Goal: Information Seeking & Learning: Learn about a topic

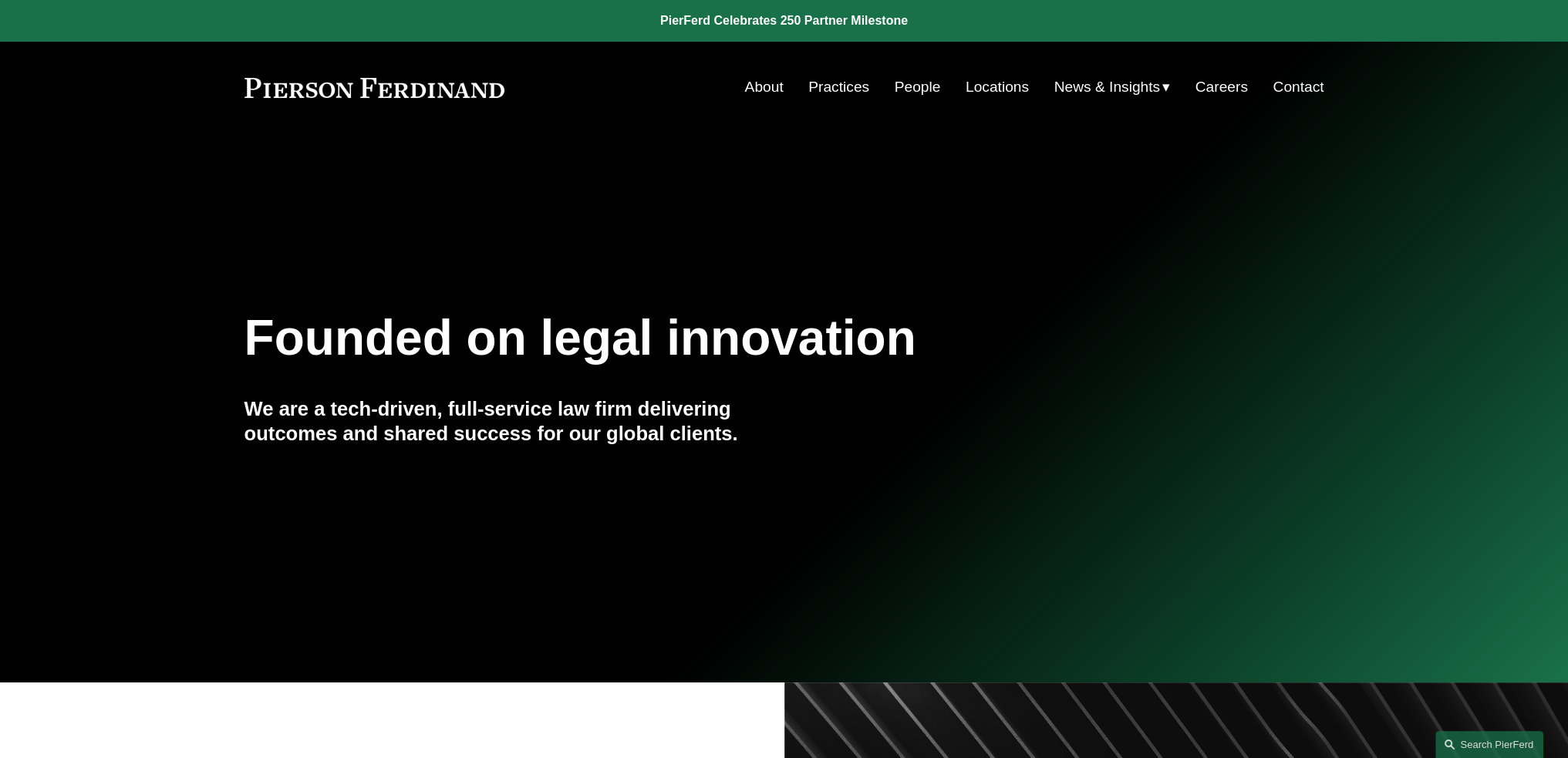
click at [910, 87] on link "People" at bounding box center [917, 87] width 46 height 29
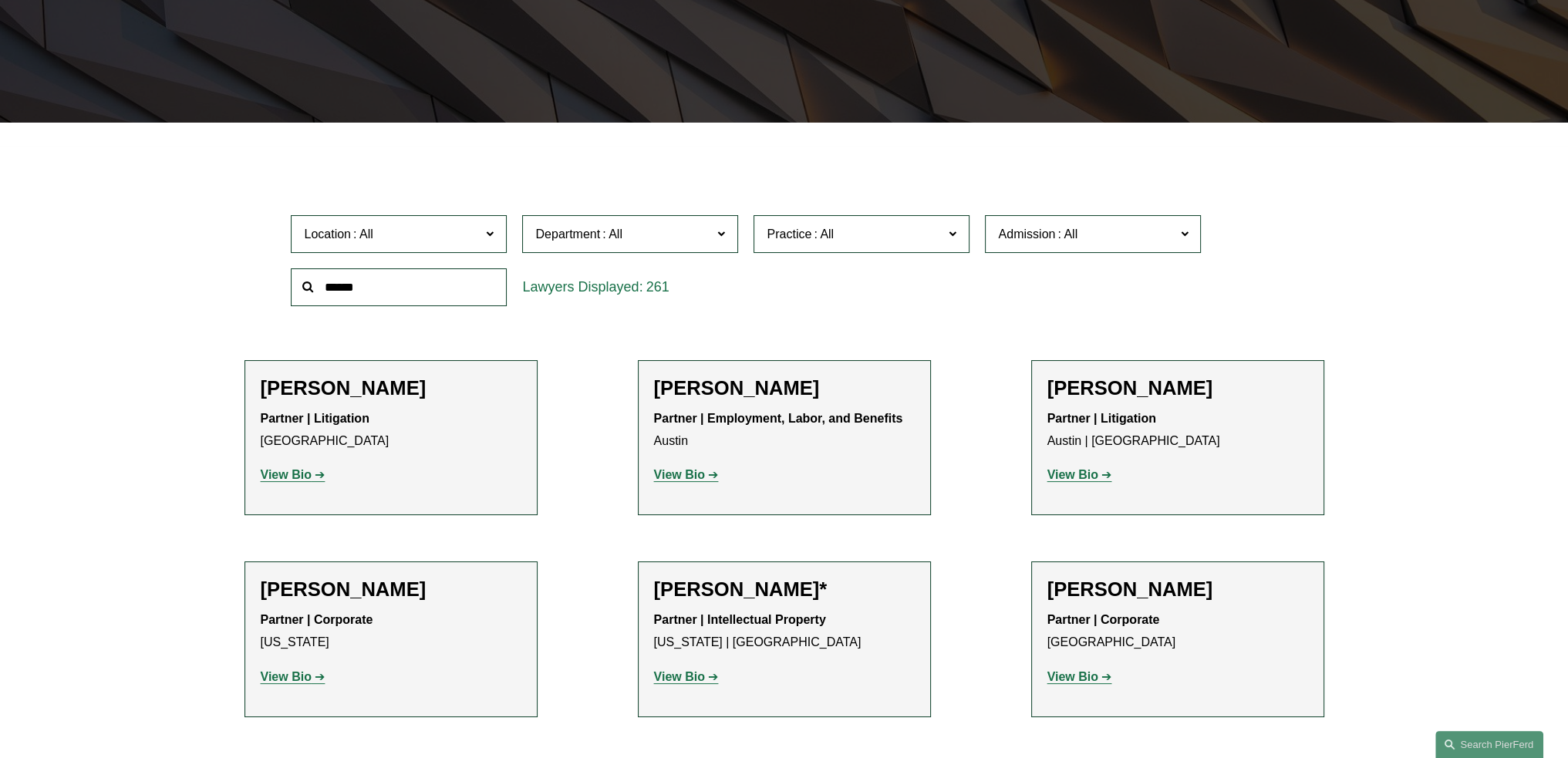
scroll to position [385, 0]
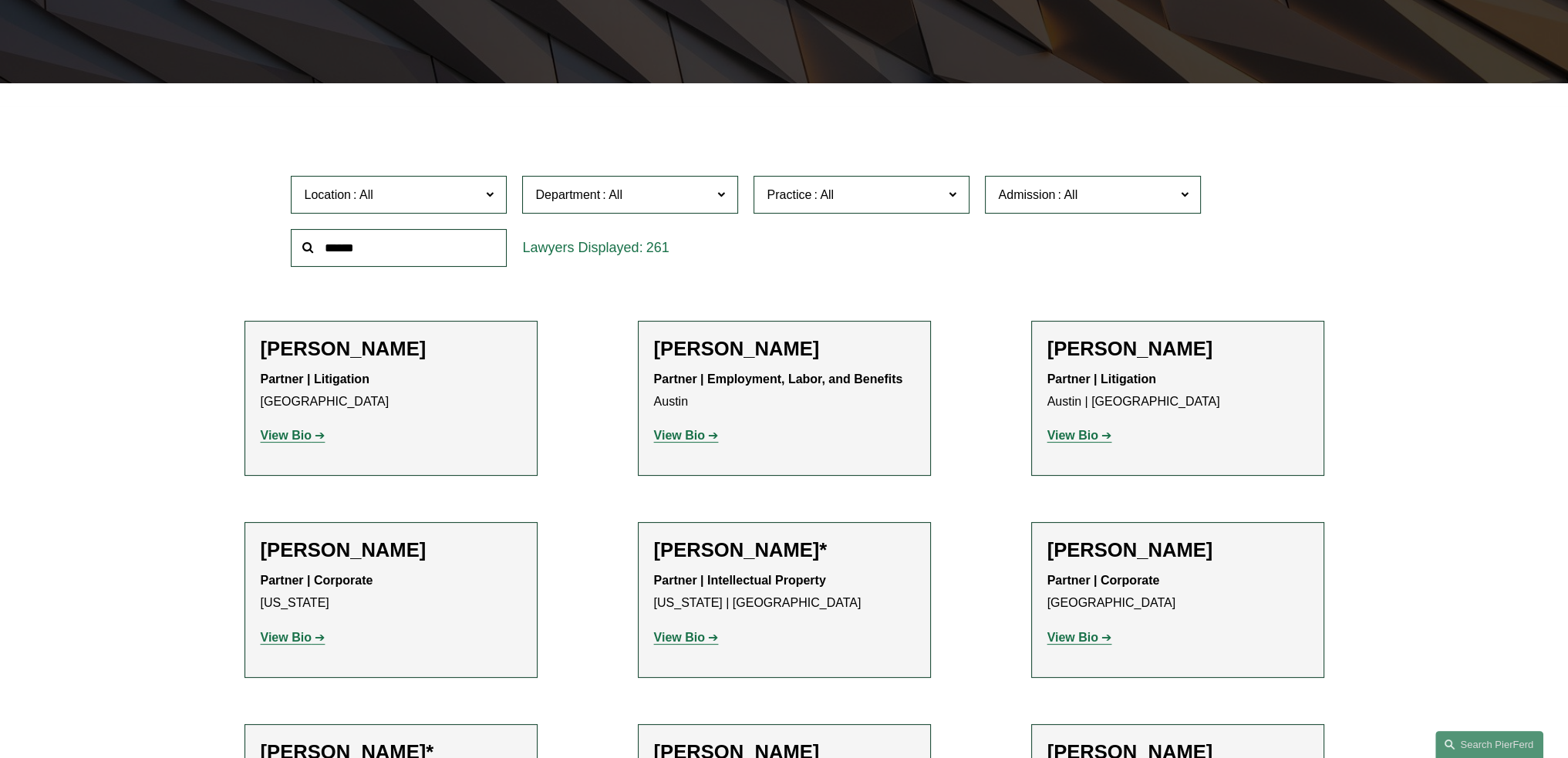
click at [467, 249] on input "text" at bounding box center [398, 248] width 216 height 38
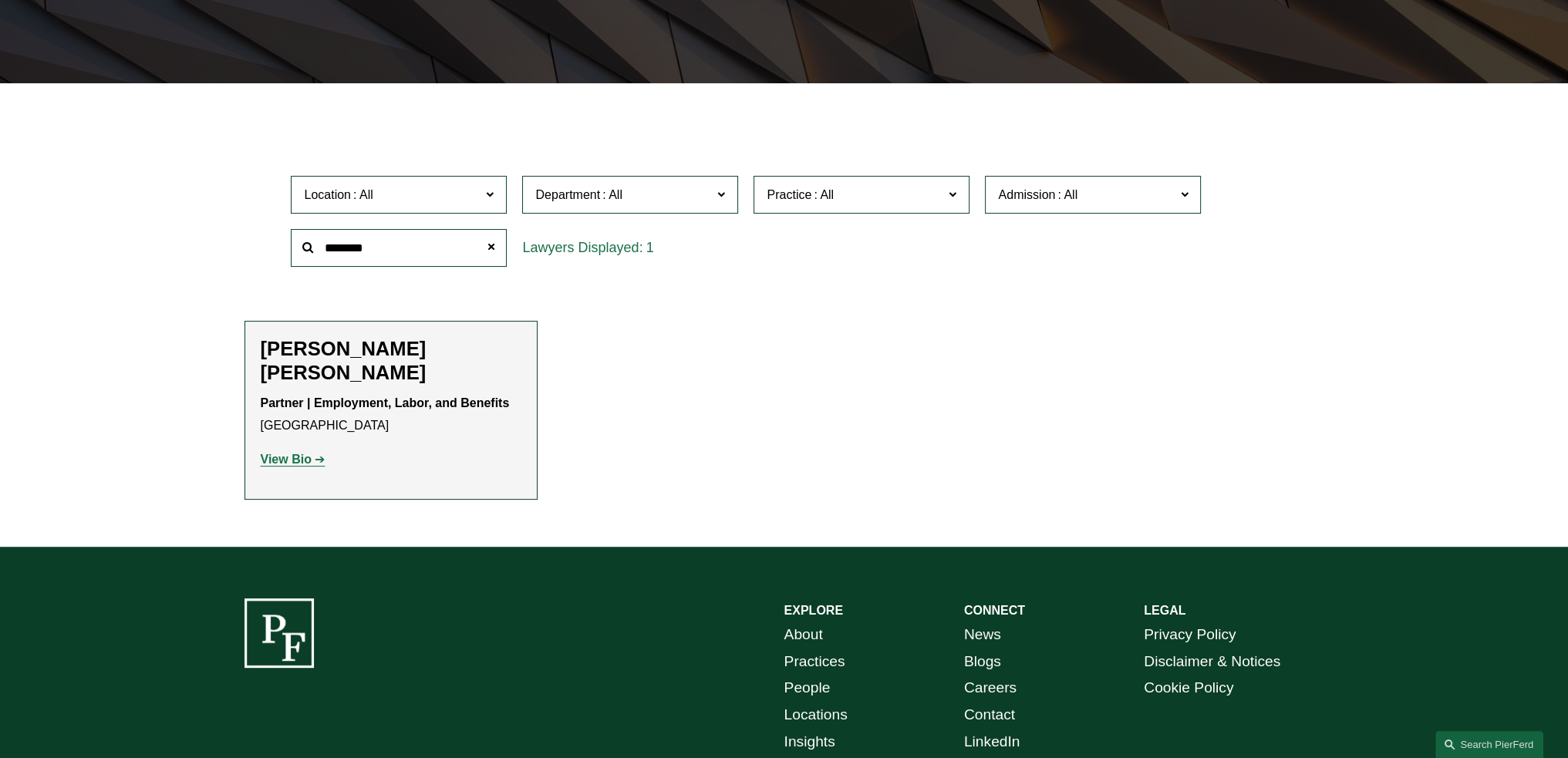
type input "********"
click at [429, 360] on h2 "[PERSON_NAME] [PERSON_NAME]" at bounding box center [391, 360] width 261 height 48
click at [302, 463] on strong "View Bio" at bounding box center [286, 459] width 51 height 13
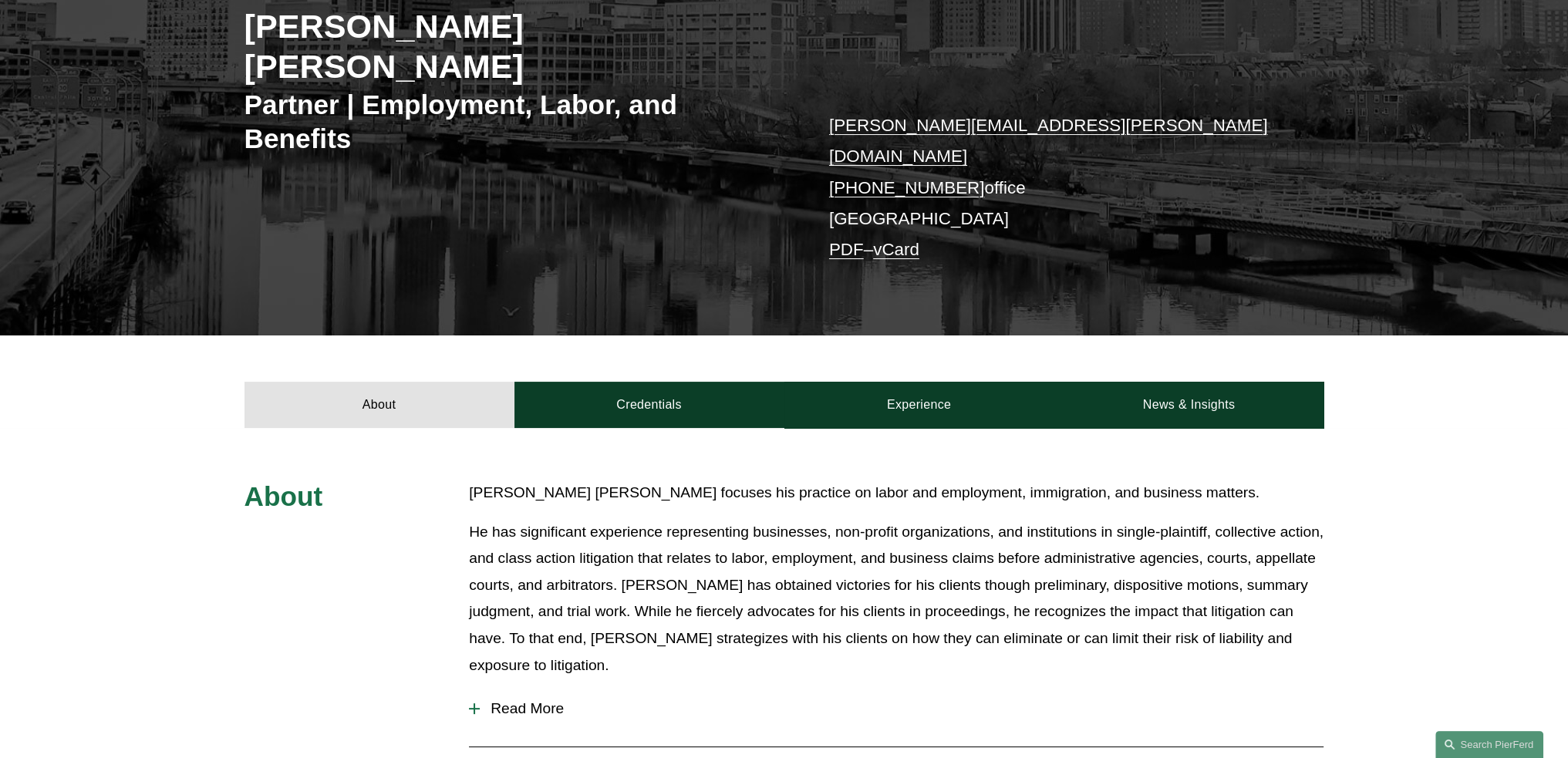
scroll to position [308, 0]
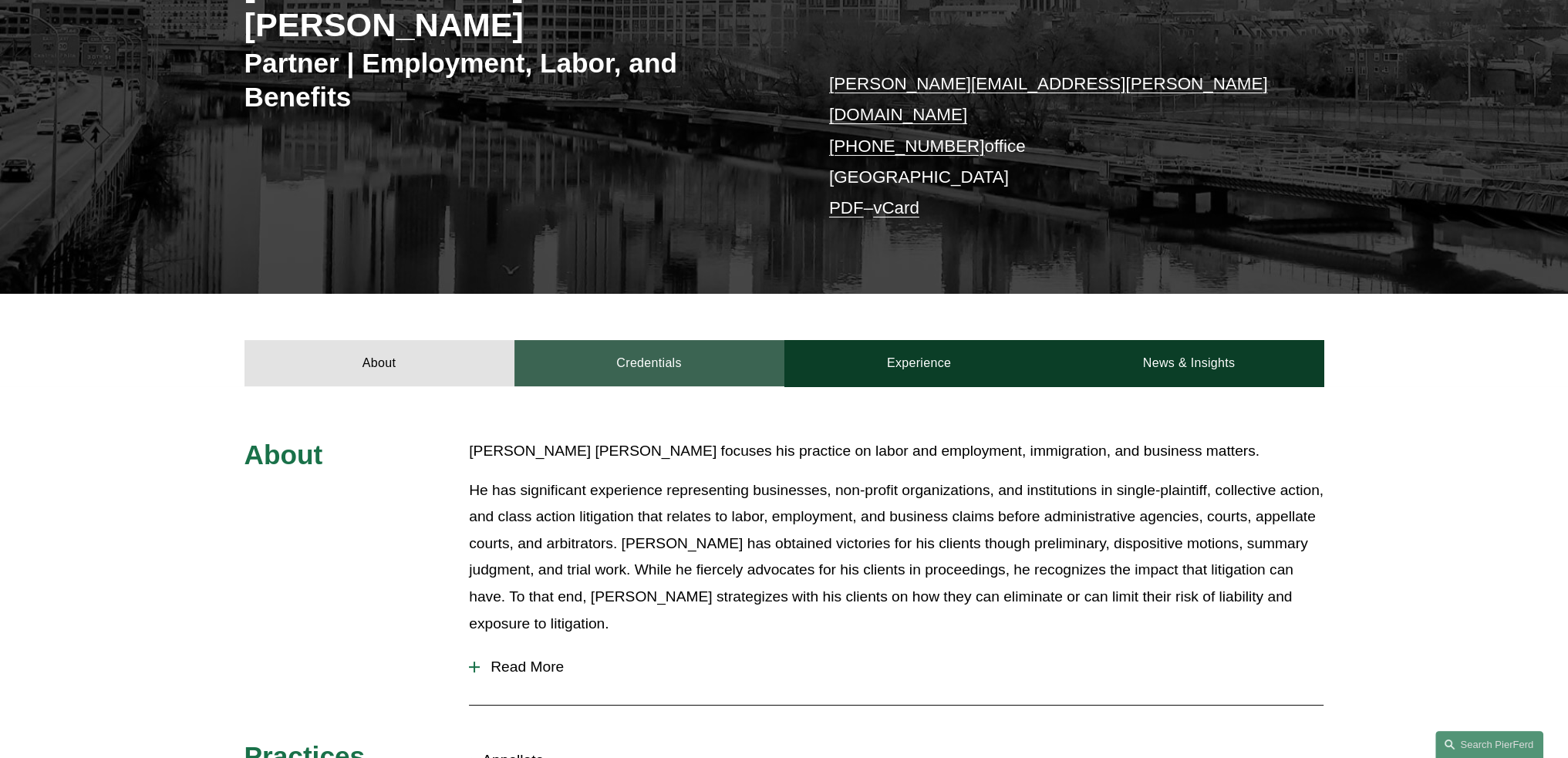
click at [629, 340] on link "Credentials" at bounding box center [650, 363] width 270 height 46
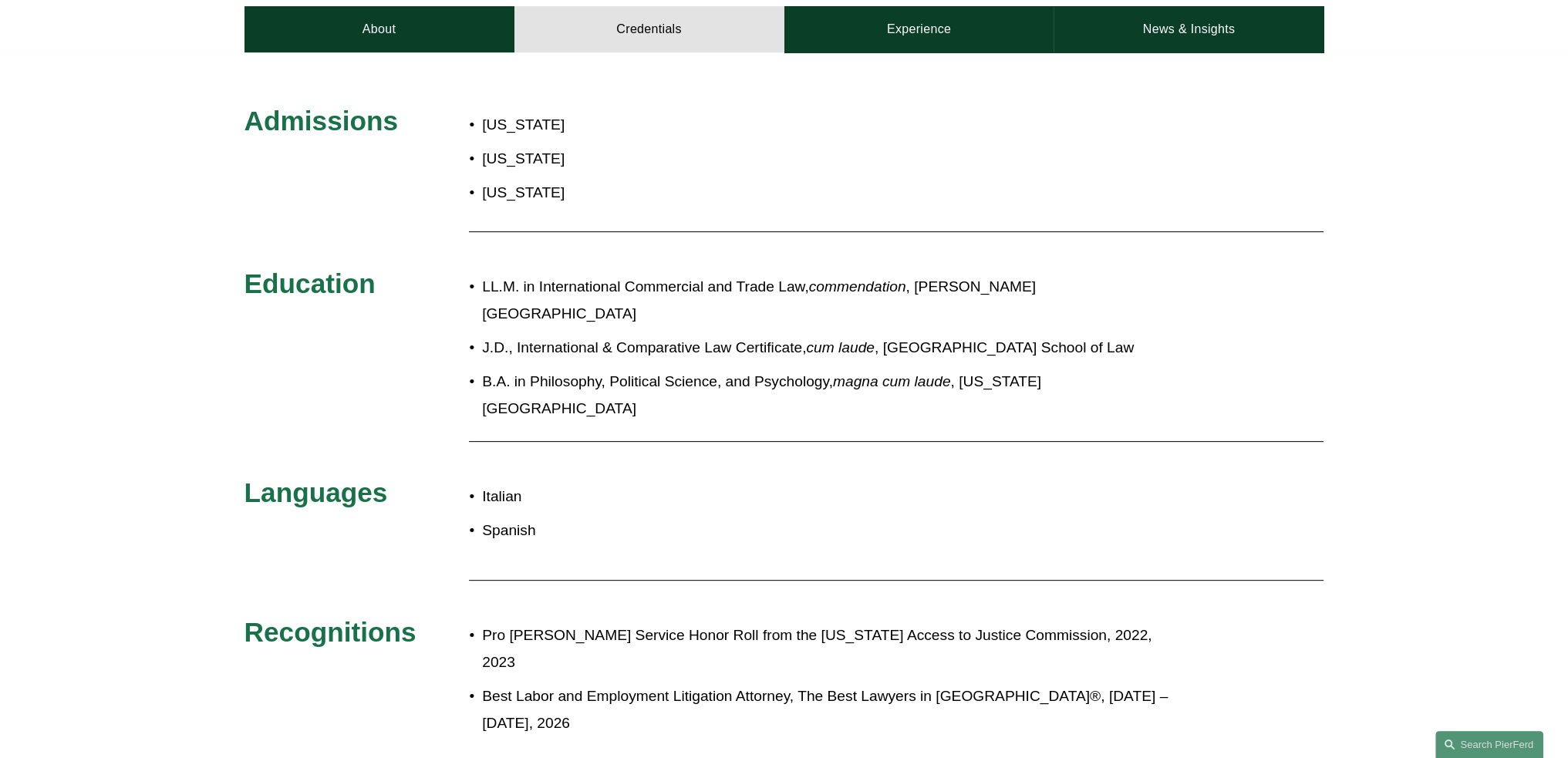
scroll to position [540, 0]
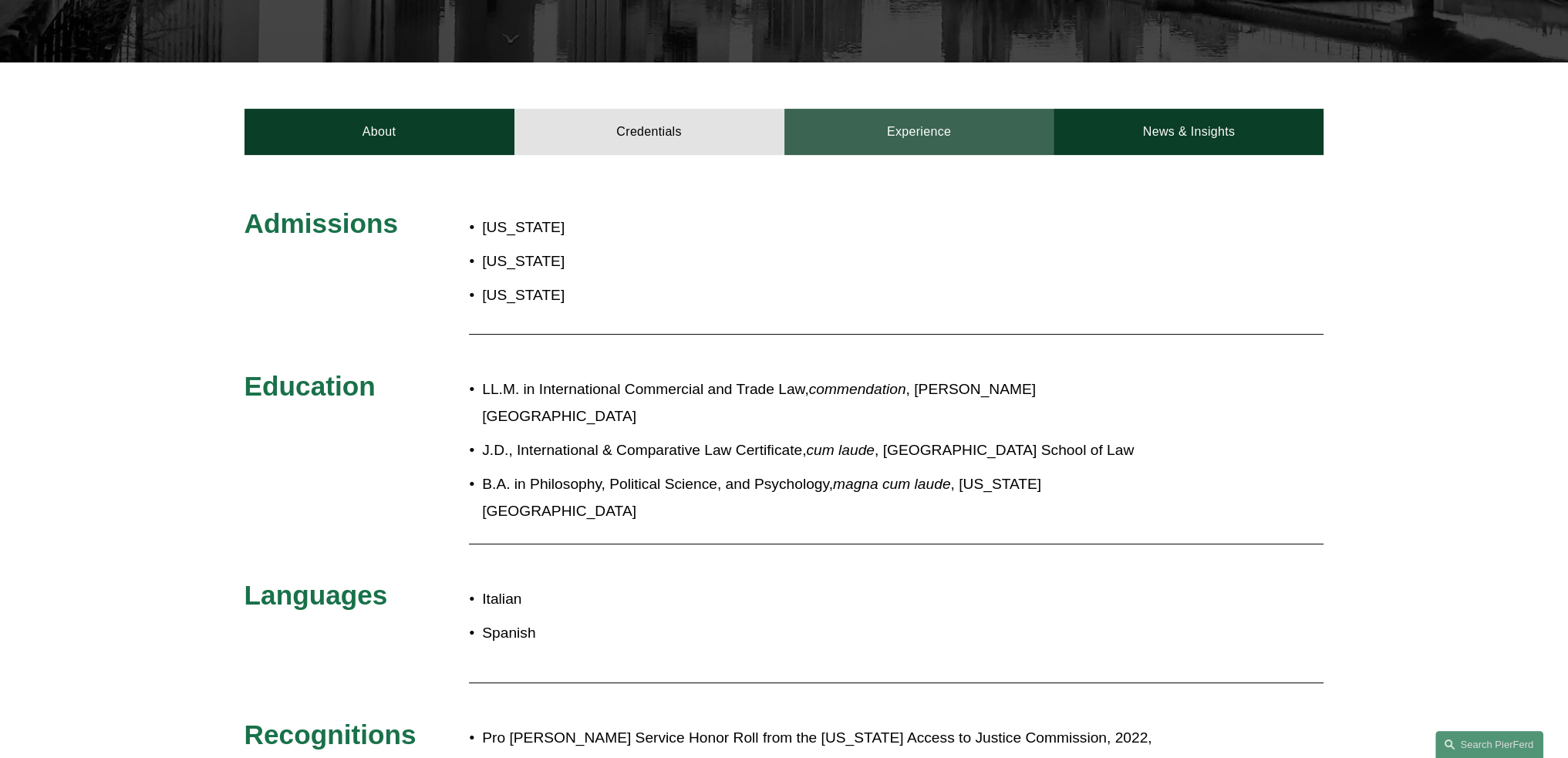
click at [848, 109] on link "Experience" at bounding box center [919, 132] width 270 height 46
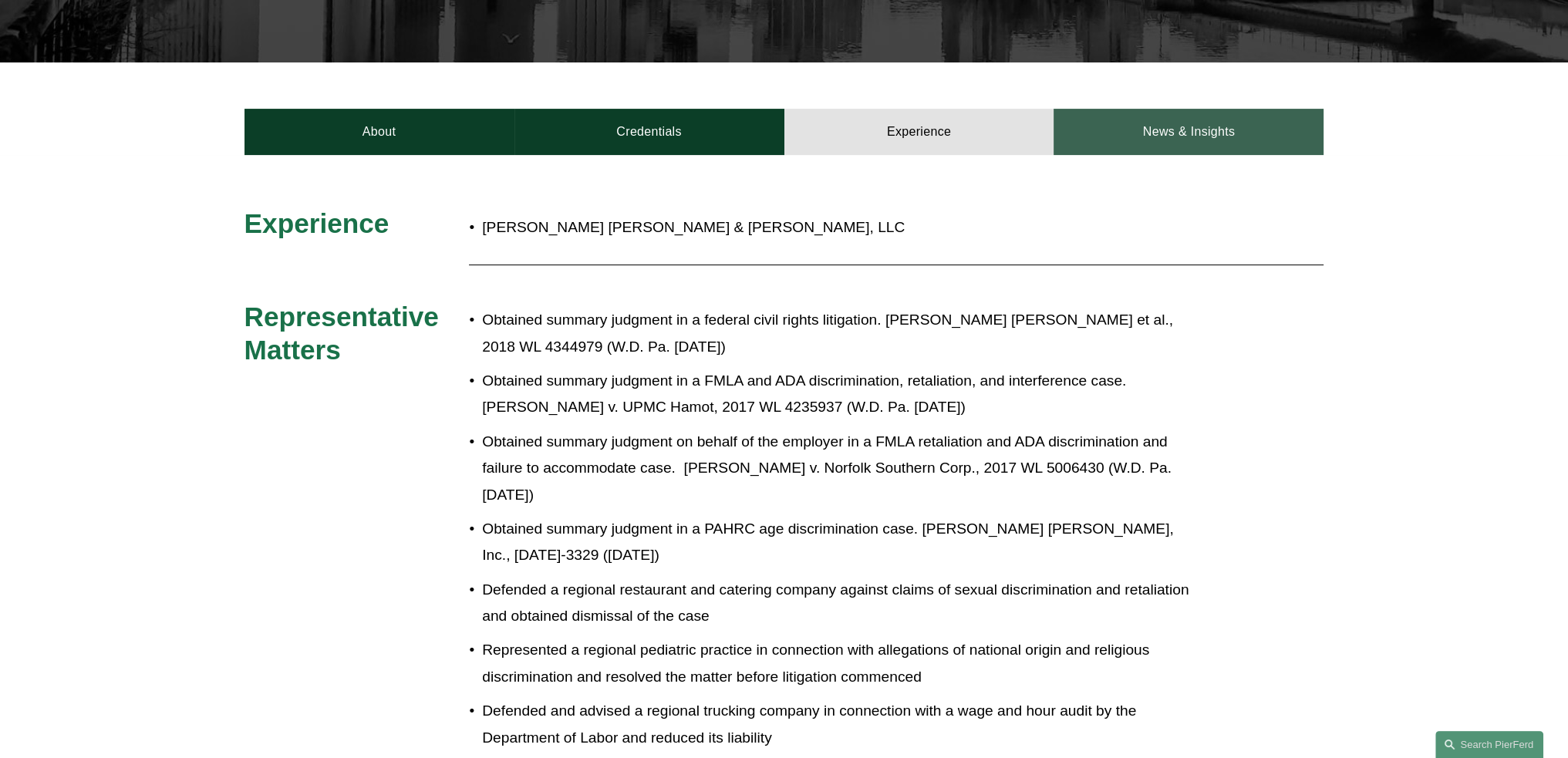
click at [1195, 109] on link "News & Insights" at bounding box center [1189, 132] width 270 height 46
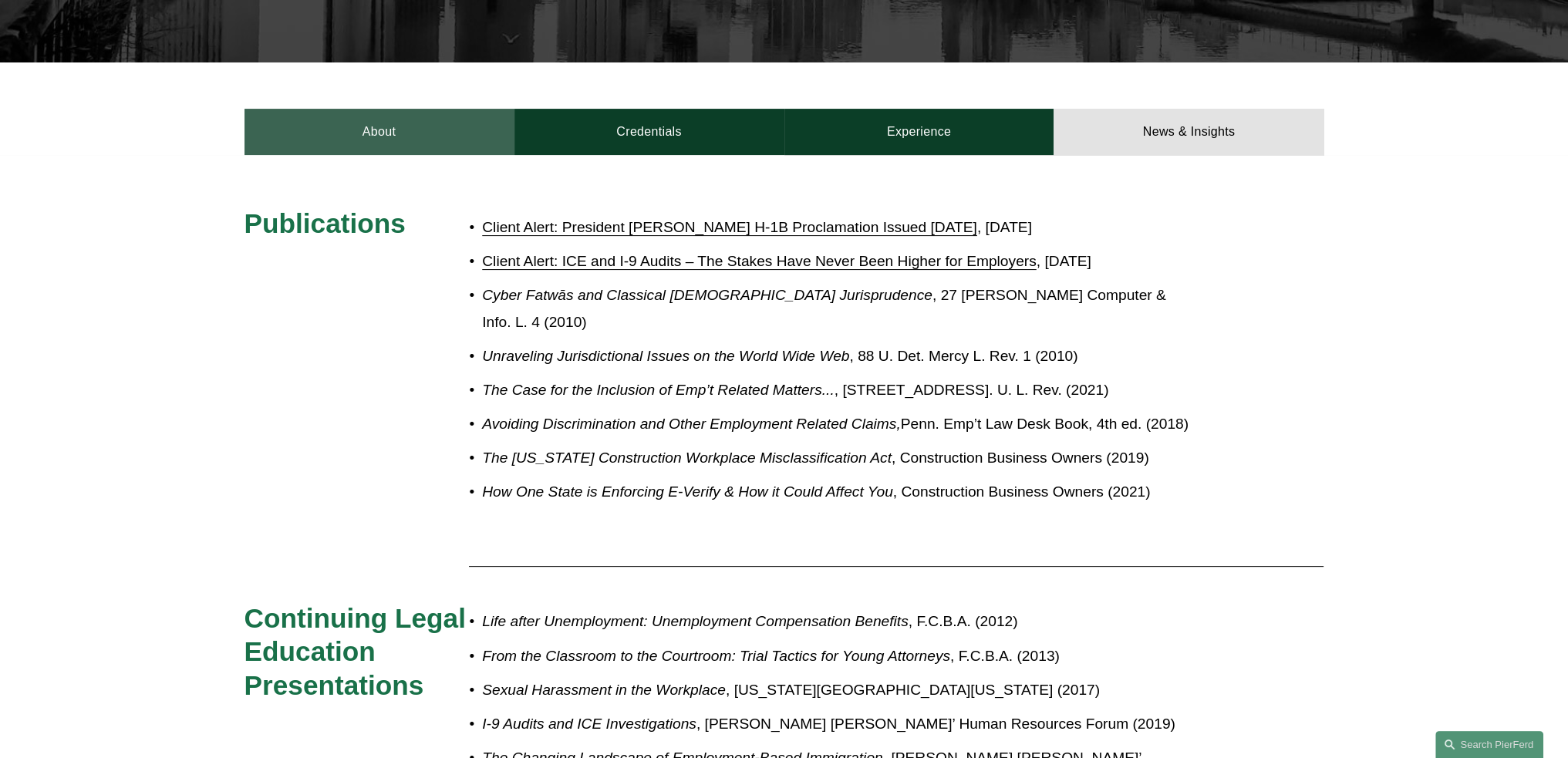
click at [375, 109] on link "About" at bounding box center [379, 132] width 270 height 46
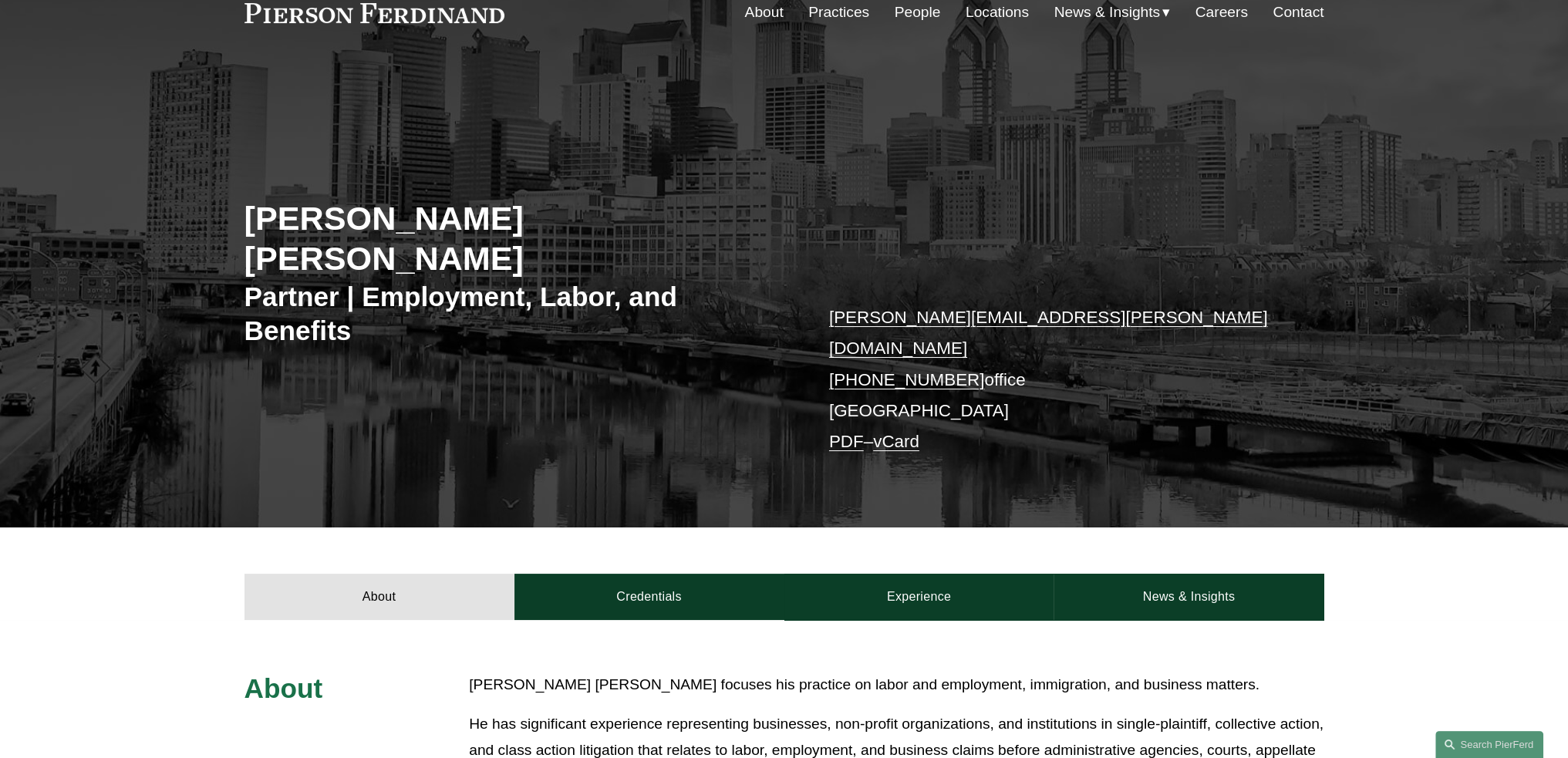
scroll to position [0, 0]
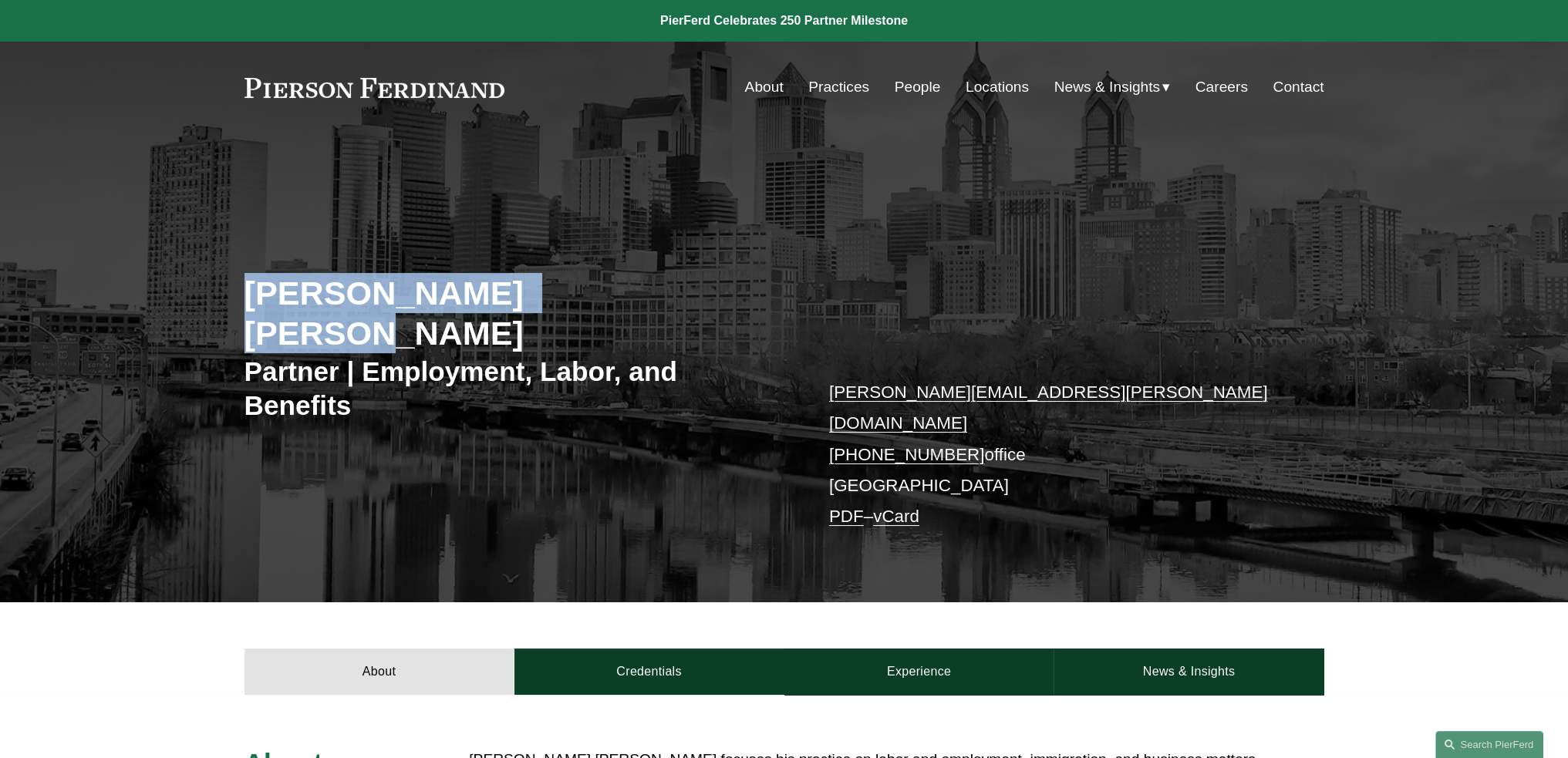
drag, startPoint x: 247, startPoint y: 295, endPoint x: 600, endPoint y: 308, distance: 353.2
click at [600, 308] on h2 "[PERSON_NAME] [PERSON_NAME]" at bounding box center [514, 313] width 540 height 81
copy h2 "Giovanni D. Antonucci"
